Goal: Transaction & Acquisition: Book appointment/travel/reservation

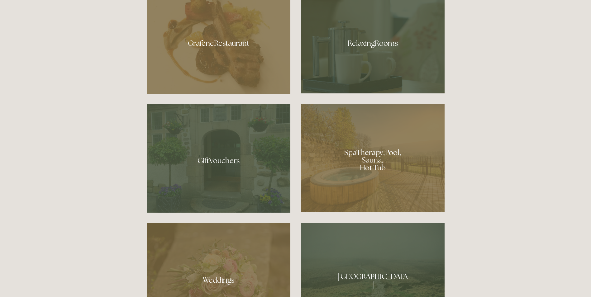
scroll to position [451, 0]
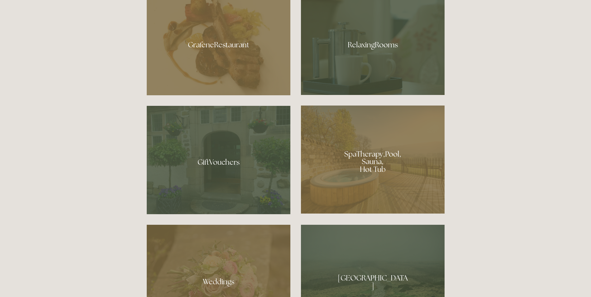
click at [236, 55] on div at bounding box center [219, 42] width 144 height 105
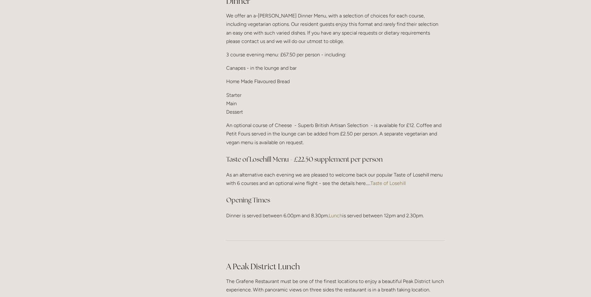
scroll to position [770, 0]
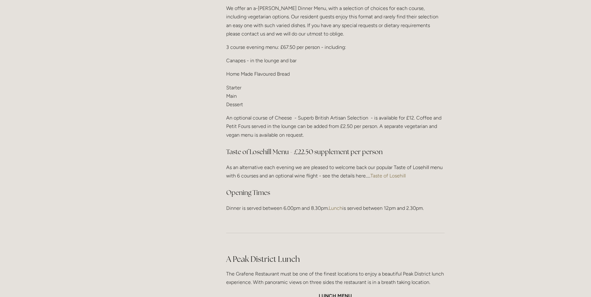
click at [390, 173] on link "Taste of Losehill" at bounding box center [387, 176] width 35 height 6
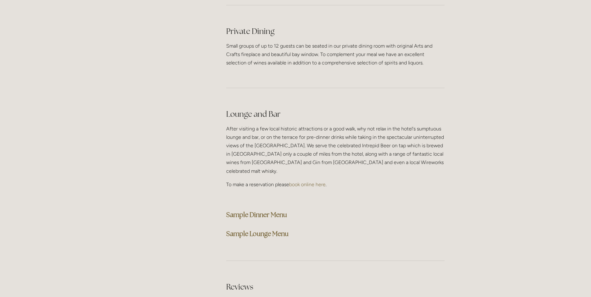
scroll to position [1581, 0]
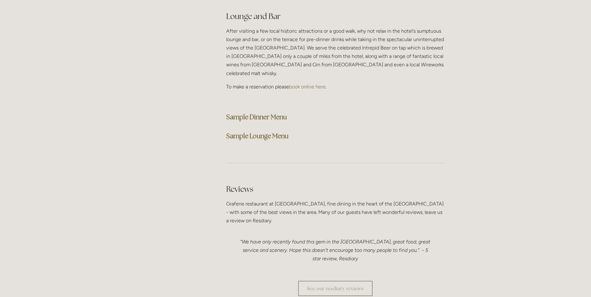
click at [264, 113] on strong "Sample Dinner Menu" at bounding box center [256, 117] width 61 height 8
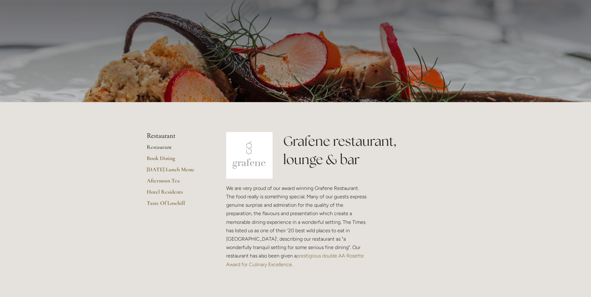
scroll to position [0, 0]
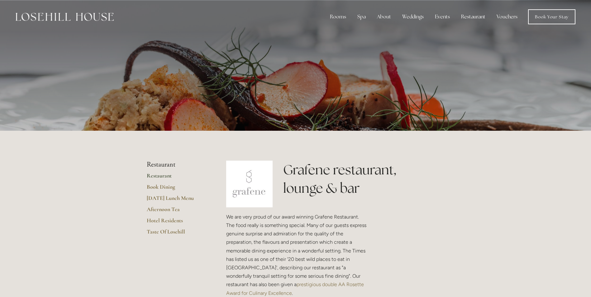
click at [450, 77] on div at bounding box center [295, 65] width 591 height 131
click at [337, 51] on link "Book a stay" at bounding box center [342, 53] width 40 height 10
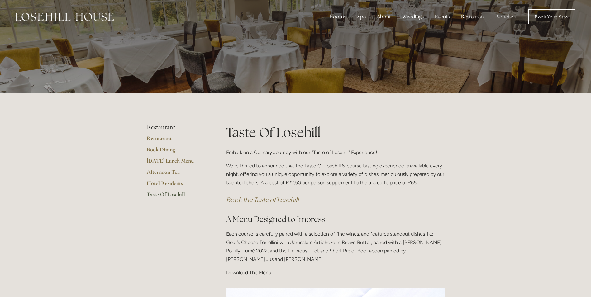
click at [266, 198] on em "Book the Taste of Losehill" at bounding box center [262, 200] width 73 height 8
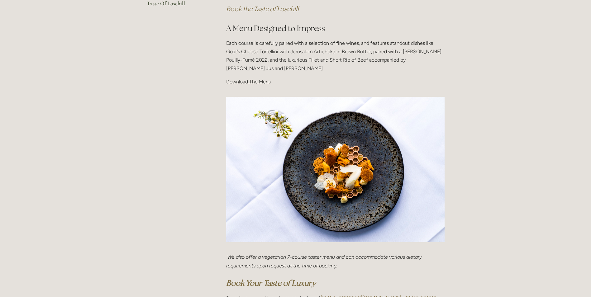
scroll to position [4, 0]
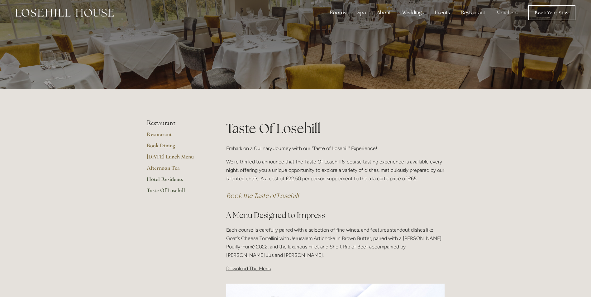
click at [174, 180] on link "Hotel Residents" at bounding box center [176, 181] width 59 height 11
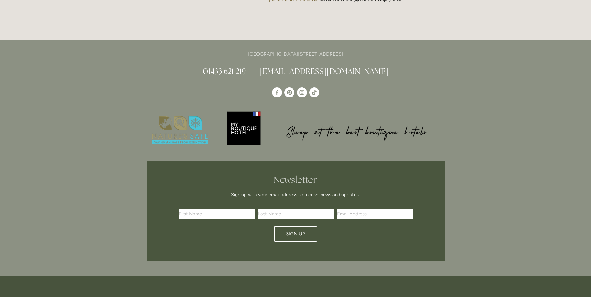
type input "Any Area"
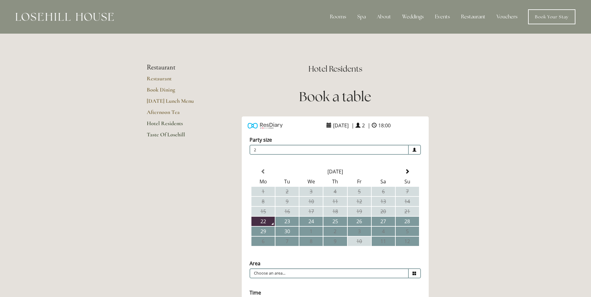
click at [168, 136] on link "Taste Of Losehill" at bounding box center [176, 136] width 59 height 11
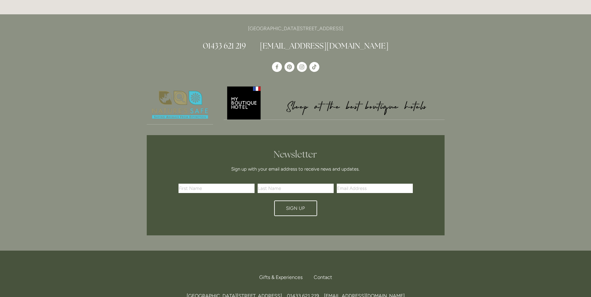
scroll to position [592, 0]
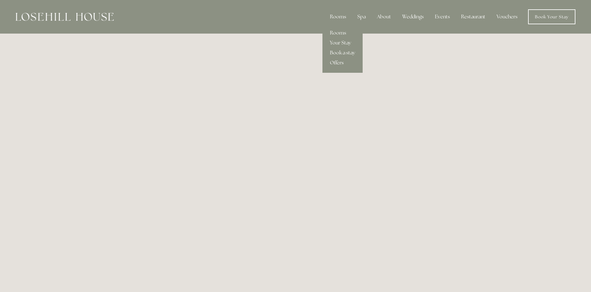
click at [340, 62] on link "Offers" at bounding box center [342, 63] width 40 height 10
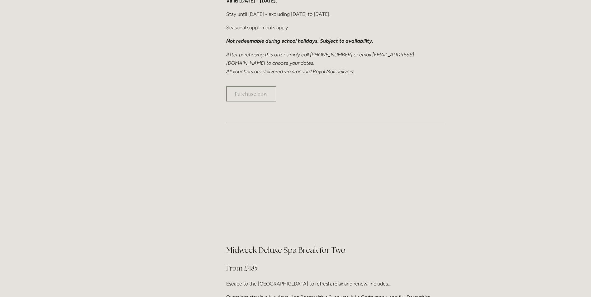
scroll to position [529, 0]
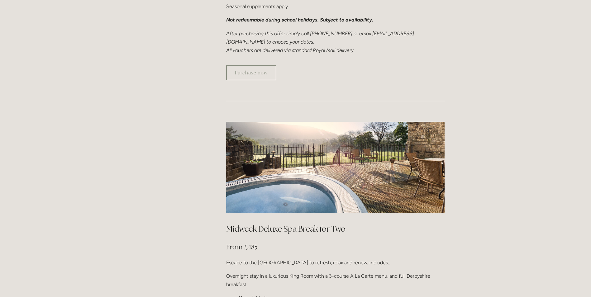
drag, startPoint x: 591, startPoint y: 102, endPoint x: 589, endPoint y: 110, distance: 7.9
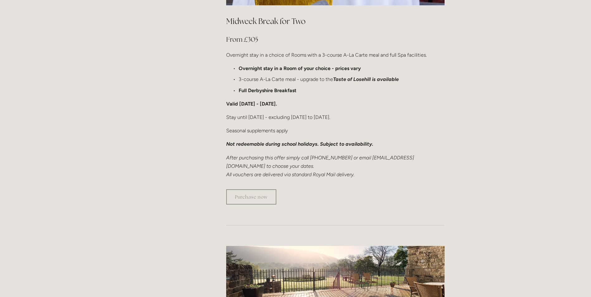
scroll to position [419, 0]
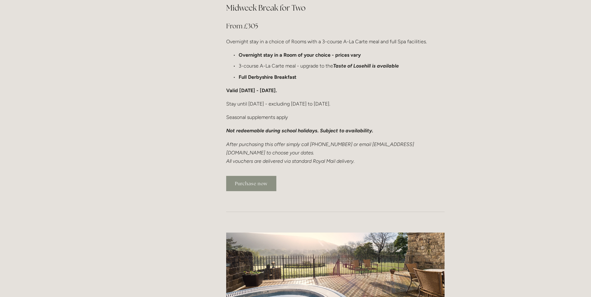
click at [259, 176] on link "Purchase now" at bounding box center [251, 183] width 50 height 15
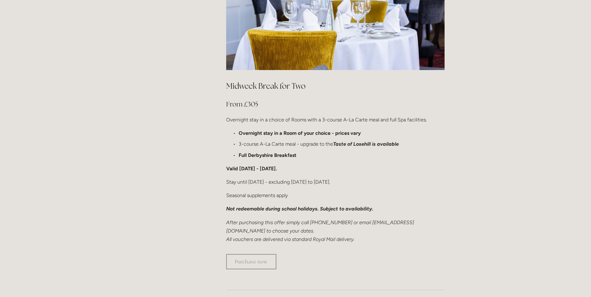
scroll to position [348, 0]
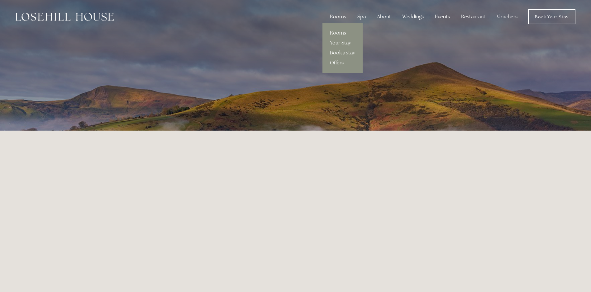
click at [345, 33] on link "Rooms" at bounding box center [342, 33] width 40 height 10
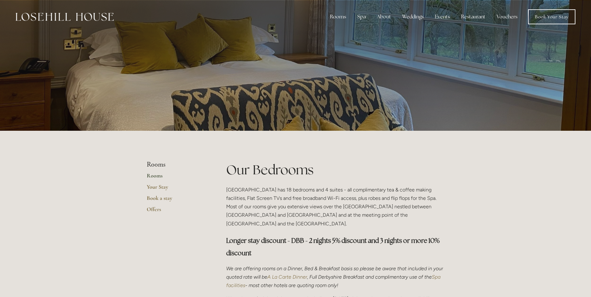
drag, startPoint x: 0, startPoint y: 0, endPoint x: 471, endPoint y: 191, distance: 508.2
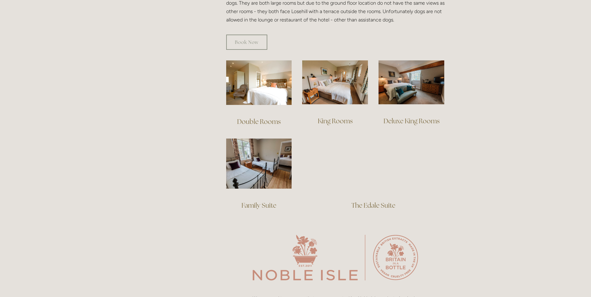
scroll to position [401, 0]
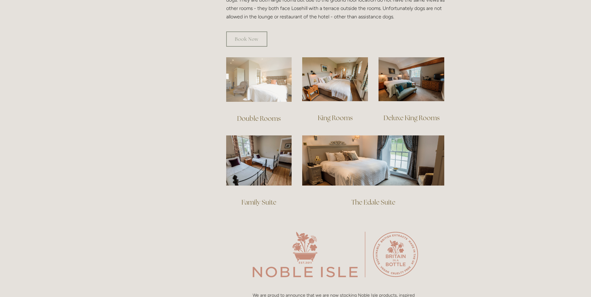
click at [260, 70] on img at bounding box center [259, 79] width 66 height 45
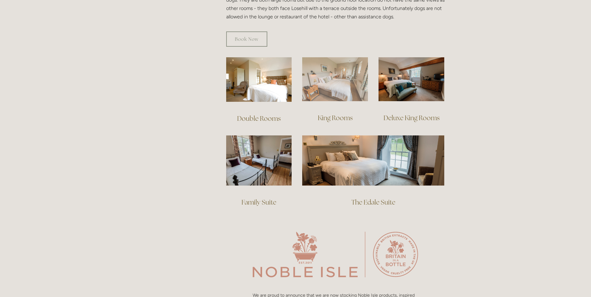
click at [339, 78] on img at bounding box center [335, 79] width 66 height 44
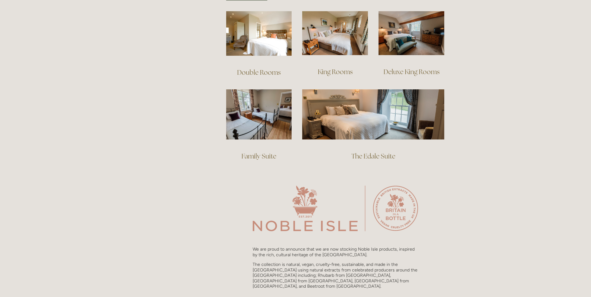
scroll to position [0, 0]
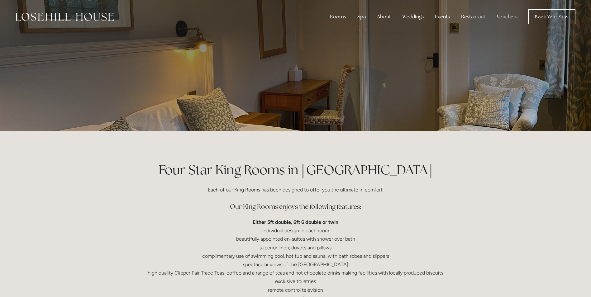
click at [531, 89] on div at bounding box center [295, 65] width 591 height 131
